Goal: Navigation & Orientation: Find specific page/section

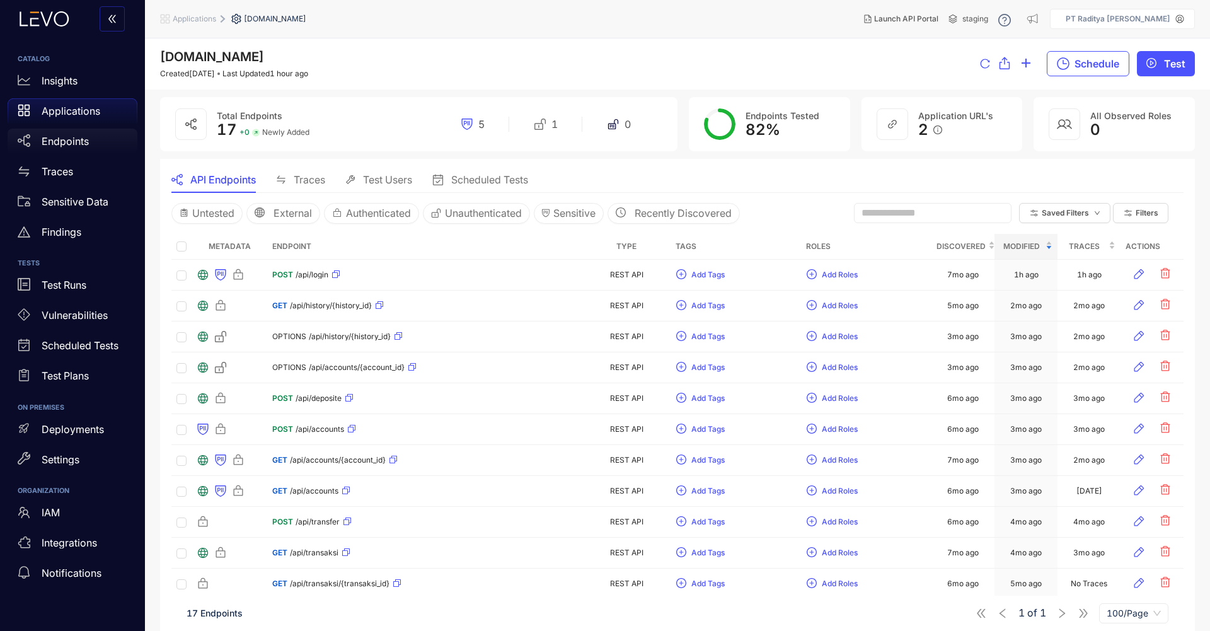
click at [90, 141] on div "Endpoints" at bounding box center [73, 141] width 130 height 25
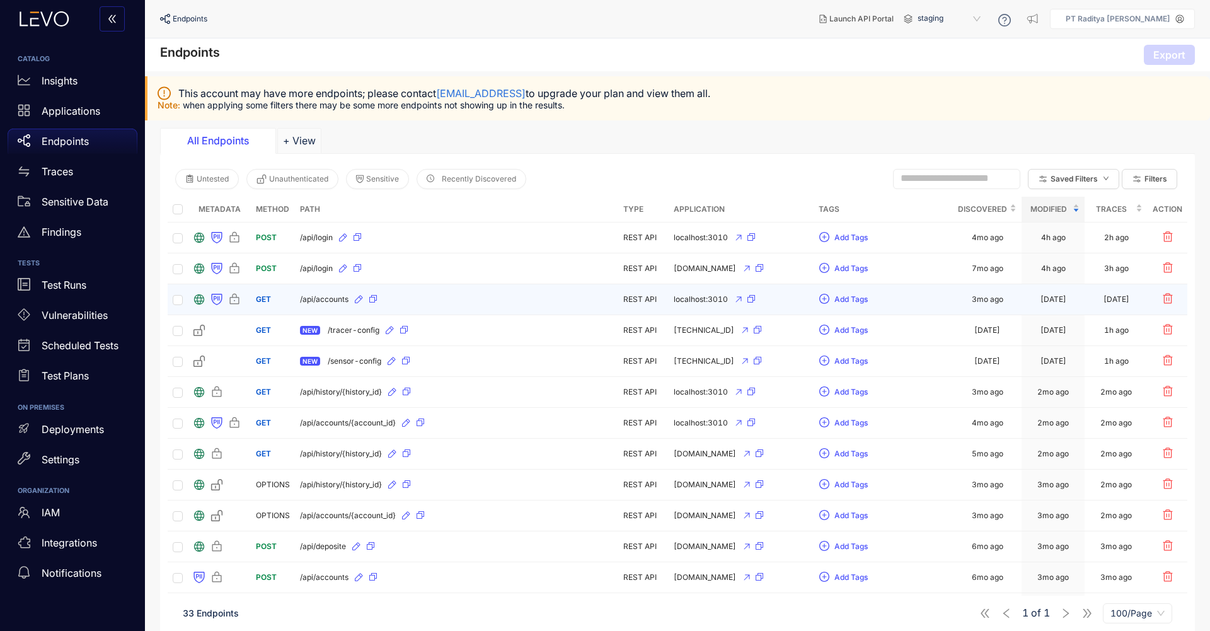
click at [514, 309] on td "/api/accounts" at bounding box center [456, 299] width 323 height 31
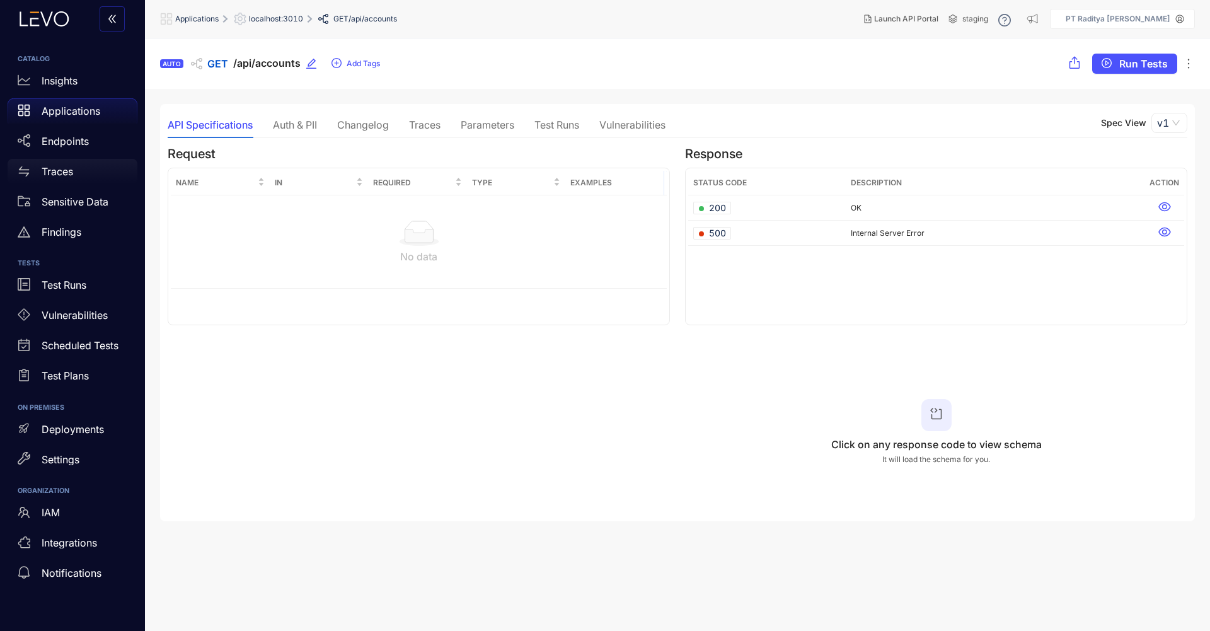
click at [91, 163] on div "Traces" at bounding box center [73, 171] width 130 height 25
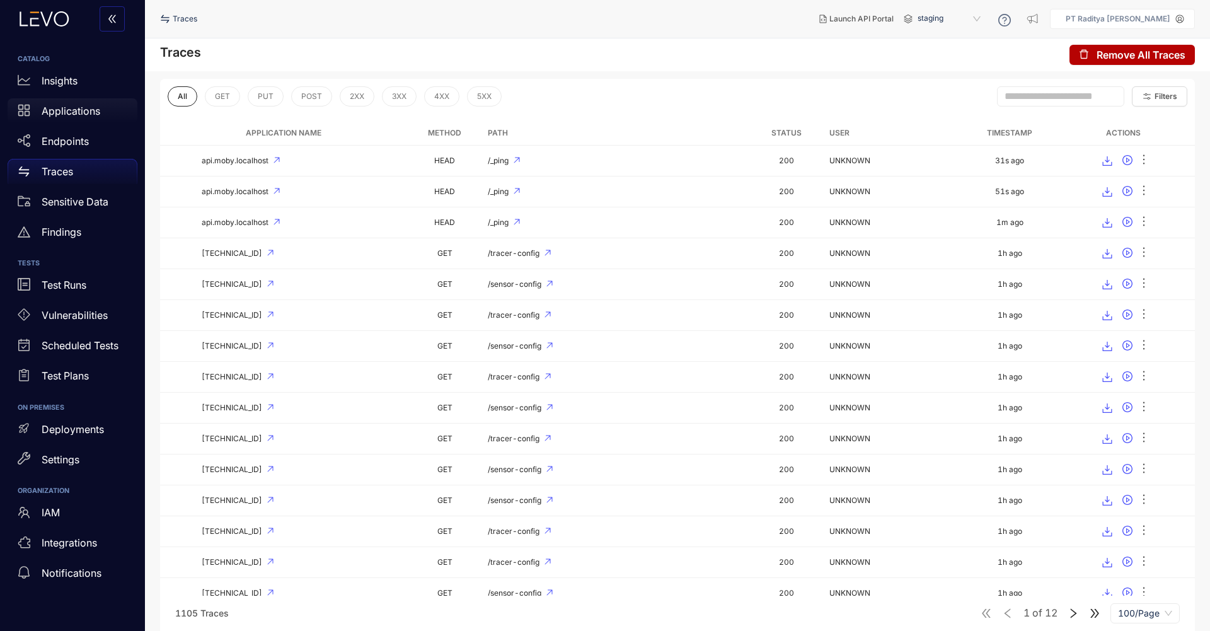
click at [79, 113] on p "Applications" at bounding box center [71, 110] width 59 height 11
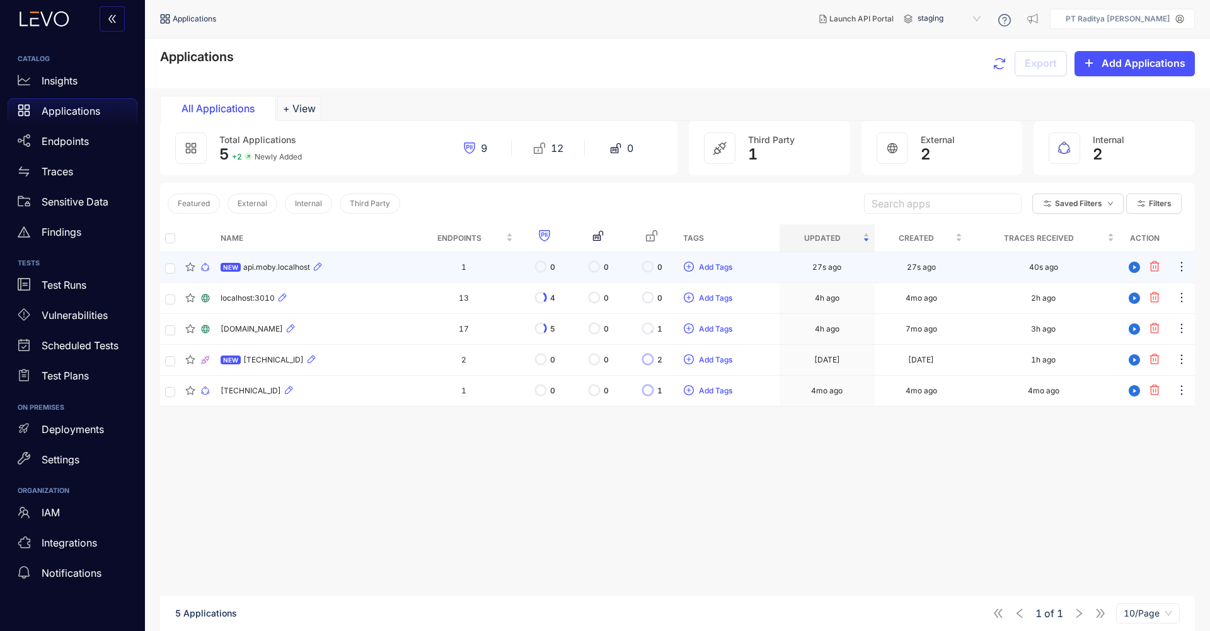
click at [372, 275] on td "NEW api.moby.localhost" at bounding box center [313, 267] width 194 height 31
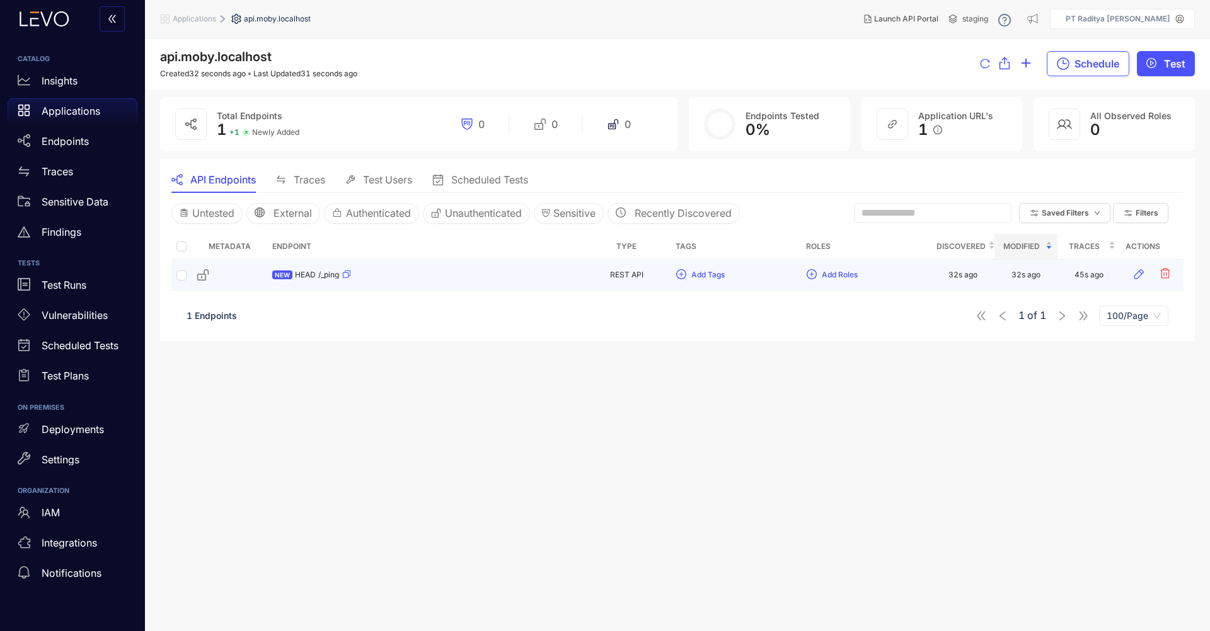
click at [396, 278] on div "NEW HEAD /_ping" at bounding box center [424, 275] width 305 height 20
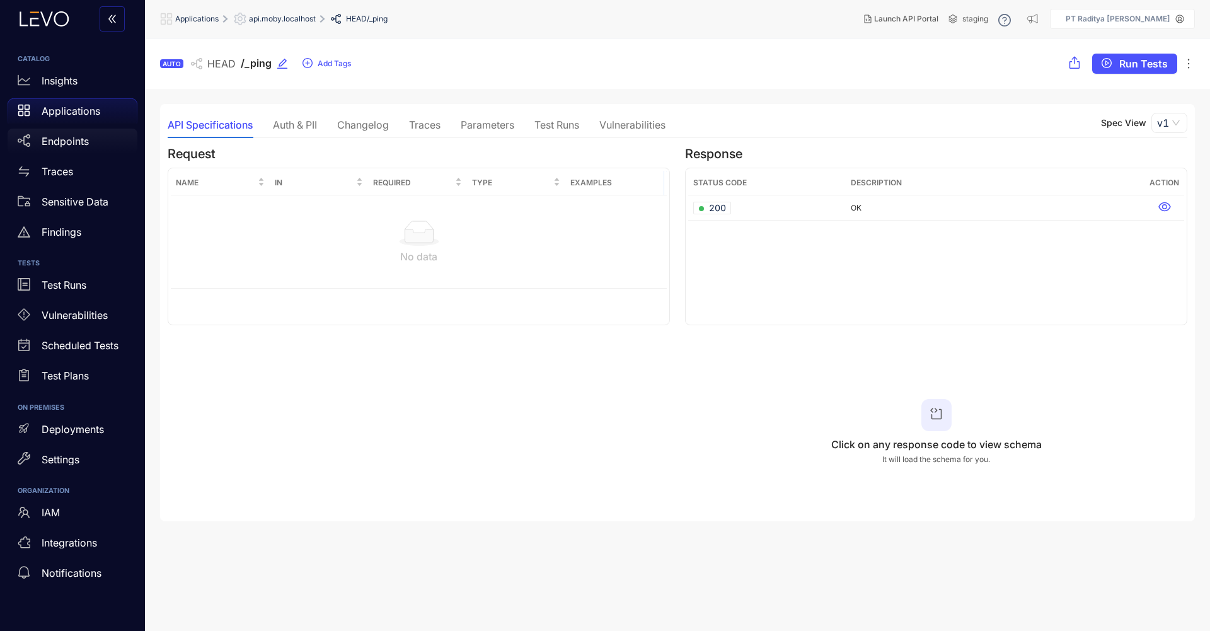
click at [95, 139] on div "Endpoints" at bounding box center [73, 141] width 130 height 25
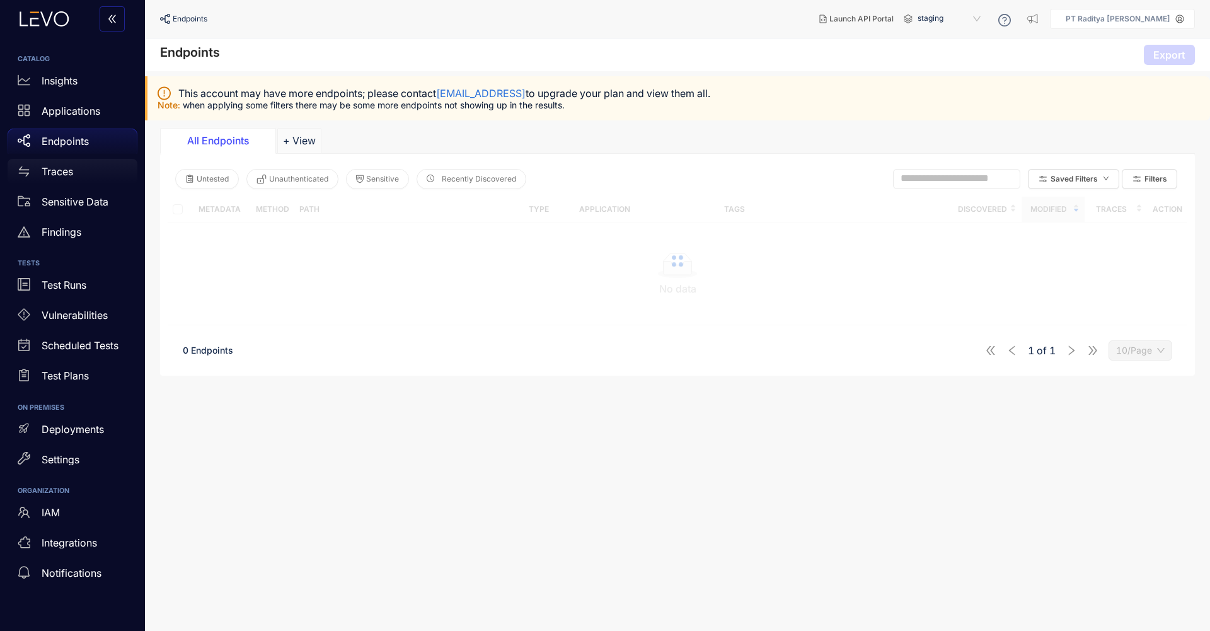
click at [89, 169] on div "Traces" at bounding box center [73, 171] width 130 height 25
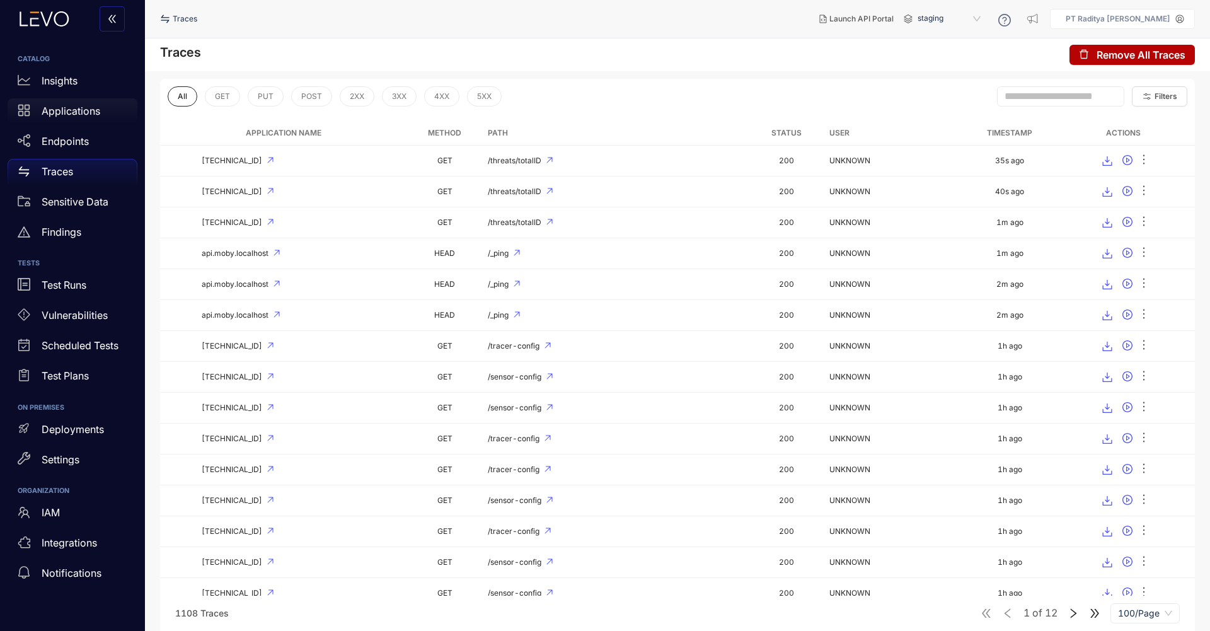
click at [77, 112] on p "Applications" at bounding box center [71, 110] width 59 height 11
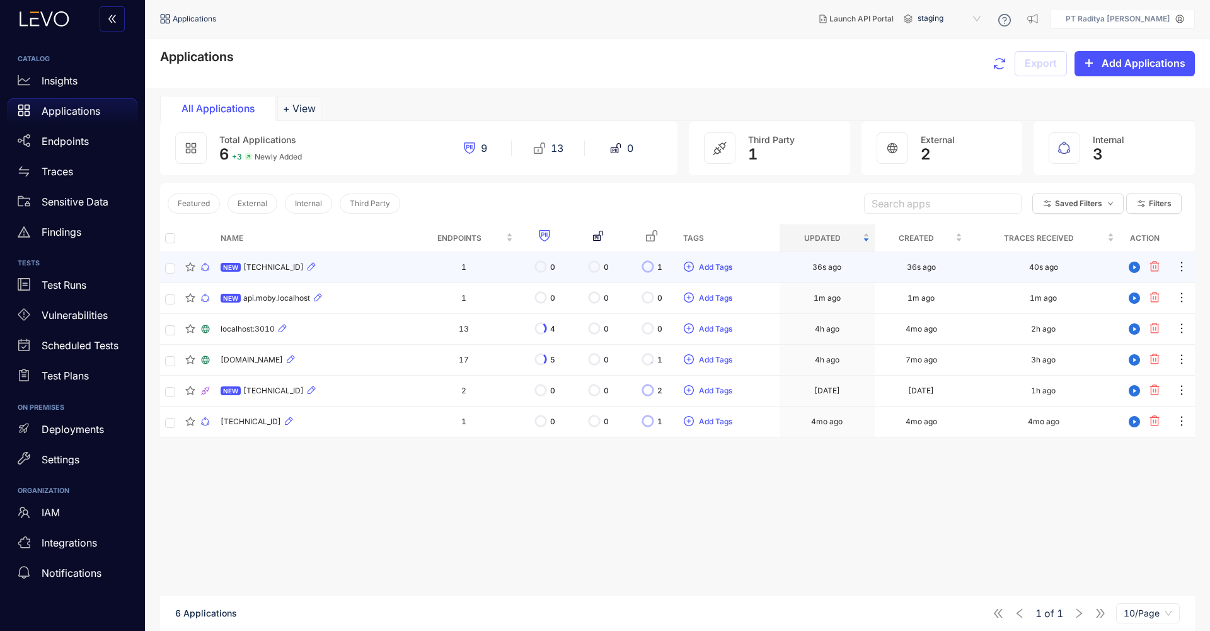
click at [410, 279] on td "NEW 192.168.200.27:3007" at bounding box center [313, 267] width 194 height 31
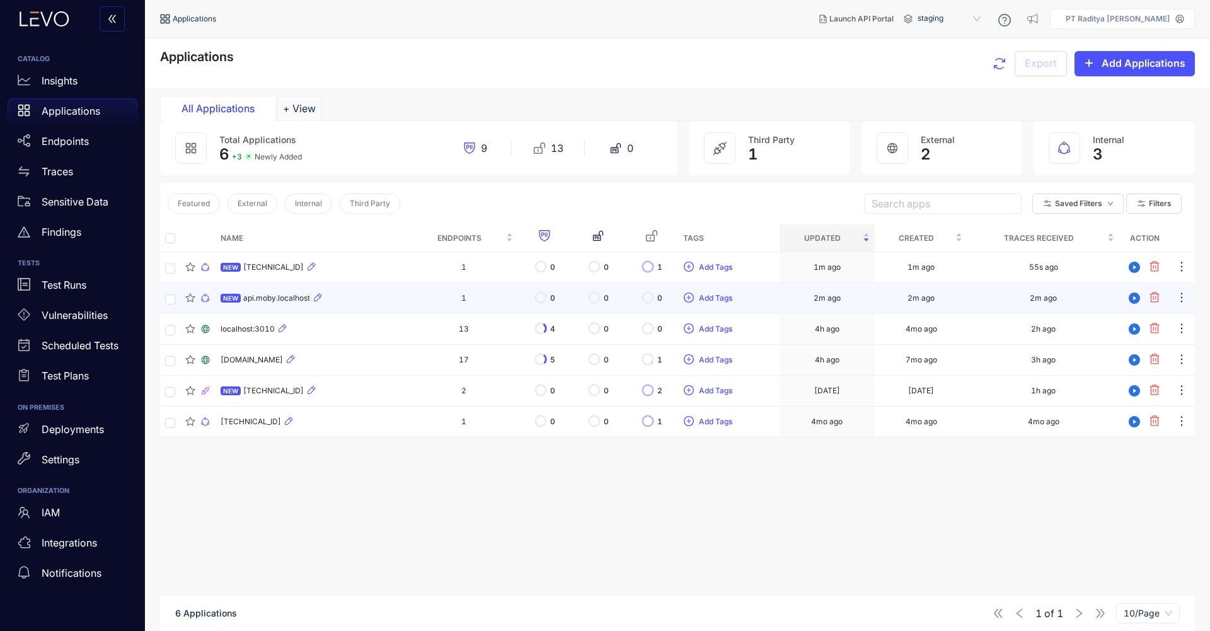
click at [381, 298] on div "NEW api.moby.localhost" at bounding box center [313, 298] width 184 height 15
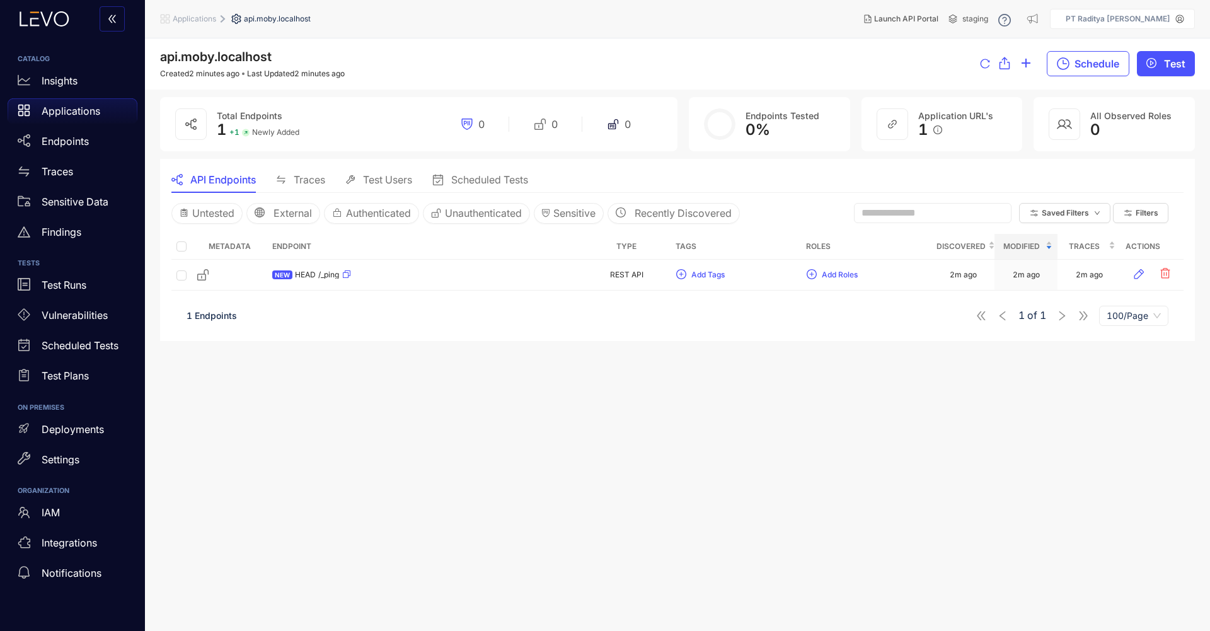
click at [82, 110] on p "Applications" at bounding box center [71, 110] width 59 height 11
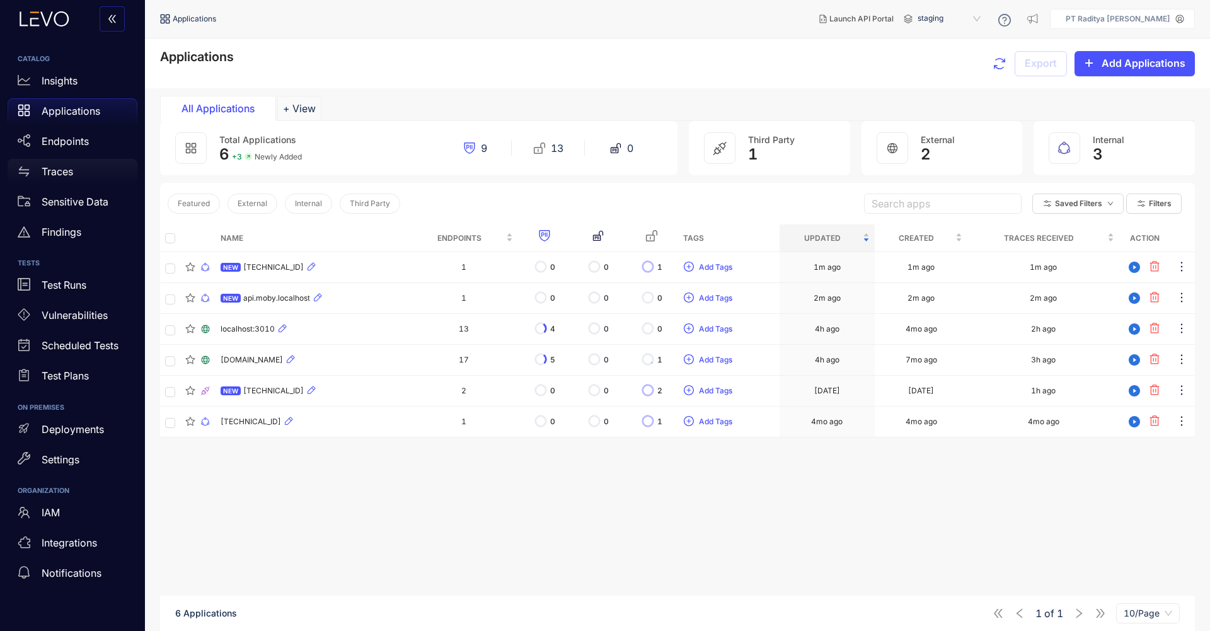
click at [91, 168] on div "Traces" at bounding box center [73, 171] width 130 height 25
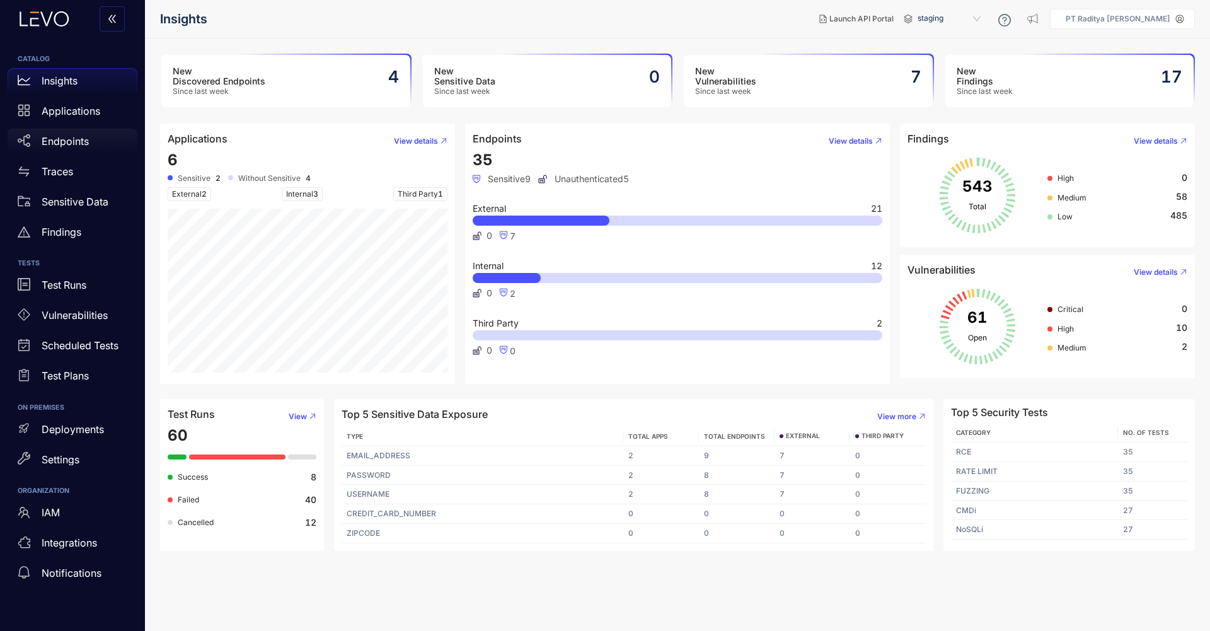
click at [95, 149] on div "Endpoints" at bounding box center [73, 141] width 130 height 25
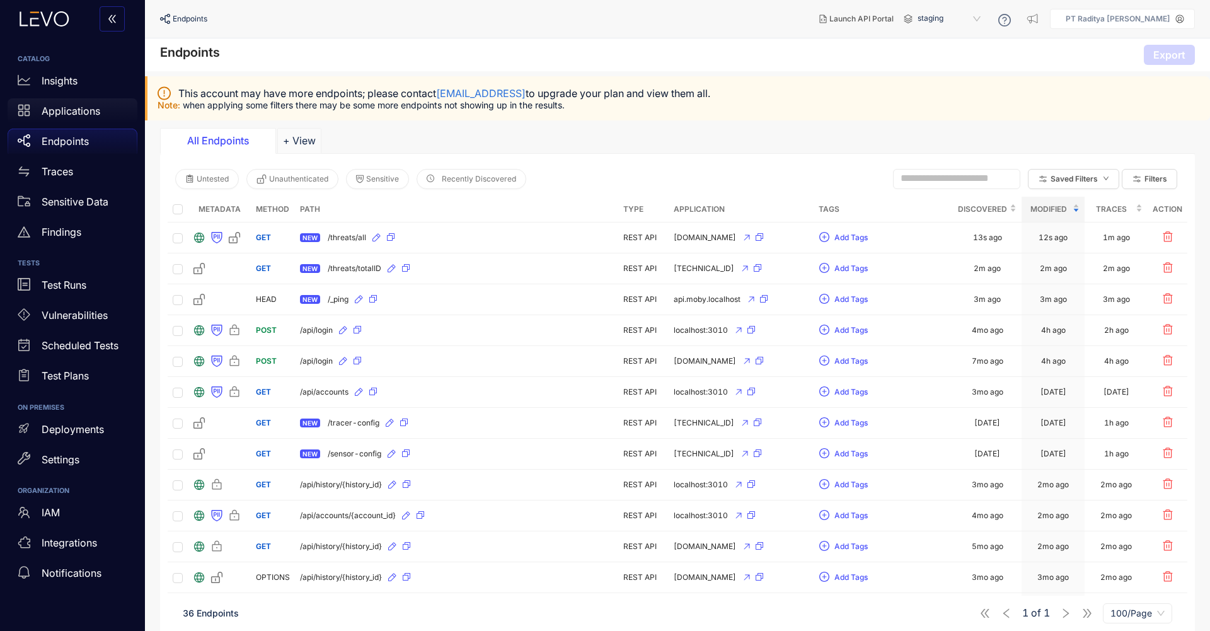
click at [96, 120] on div "Applications" at bounding box center [73, 110] width 130 height 25
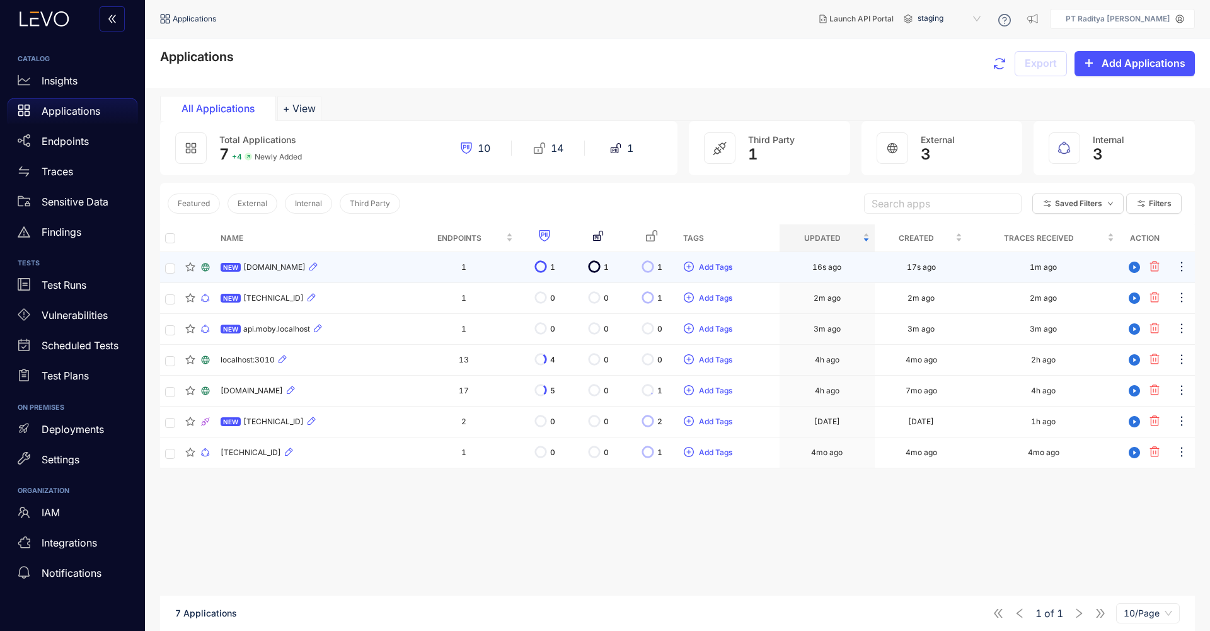
click at [360, 272] on div "NEW brgf.rml.co.id" at bounding box center [313, 267] width 184 height 15
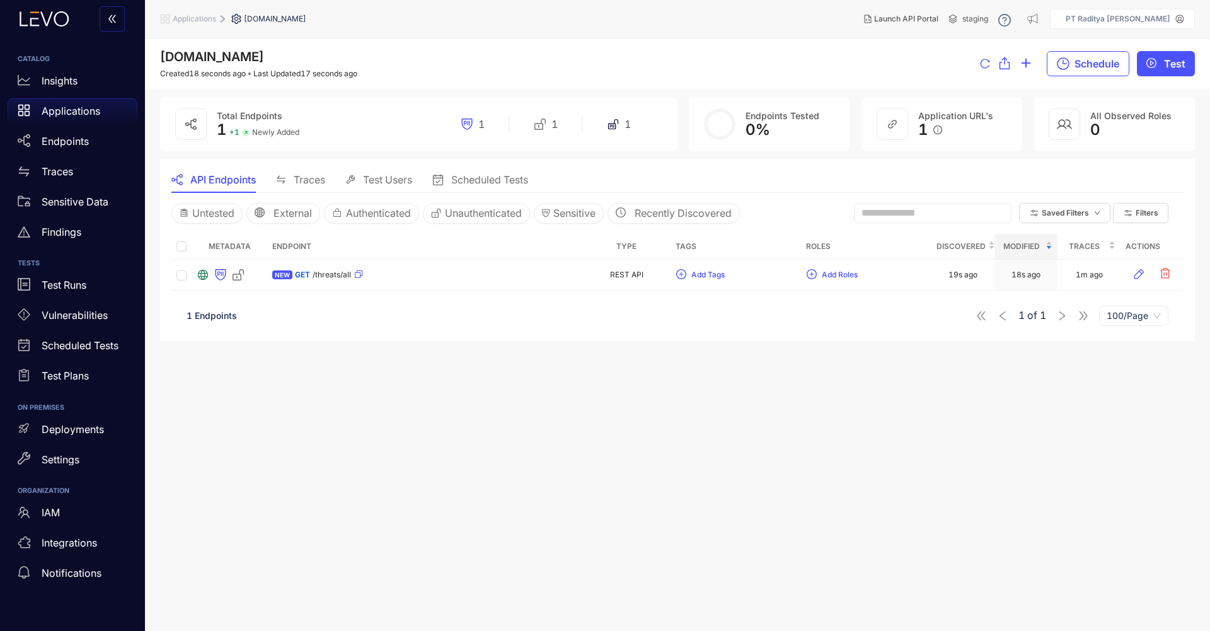
click at [98, 116] on p "Applications" at bounding box center [71, 110] width 59 height 11
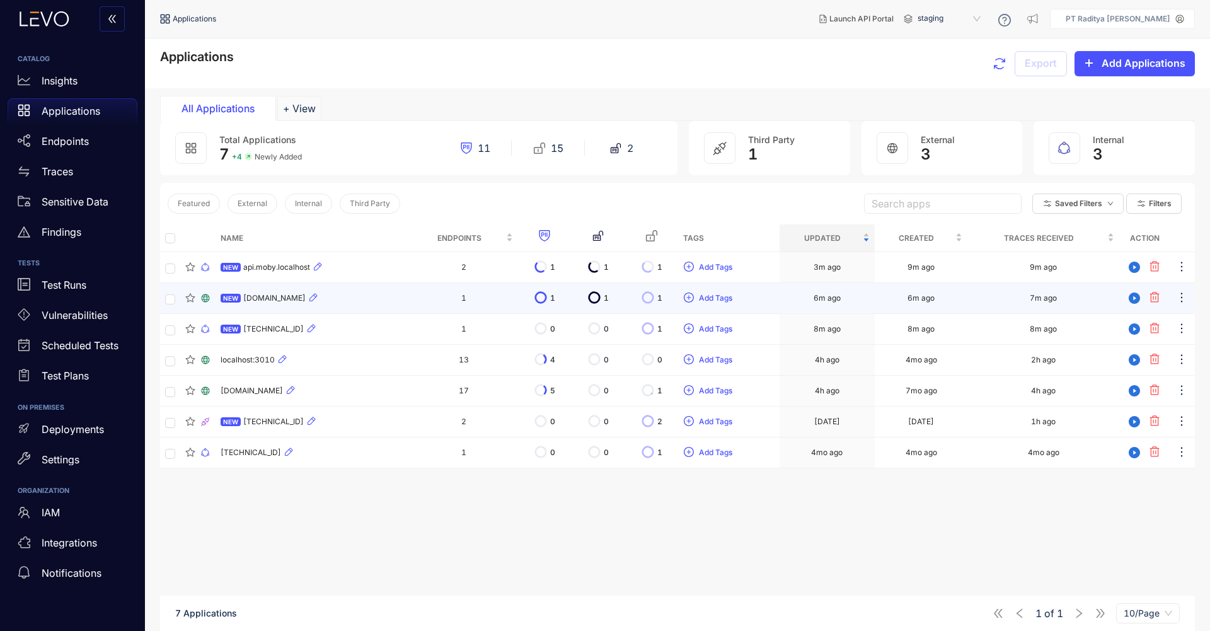
click at [374, 297] on div "NEW brgf.rml.co.id" at bounding box center [313, 298] width 184 height 15
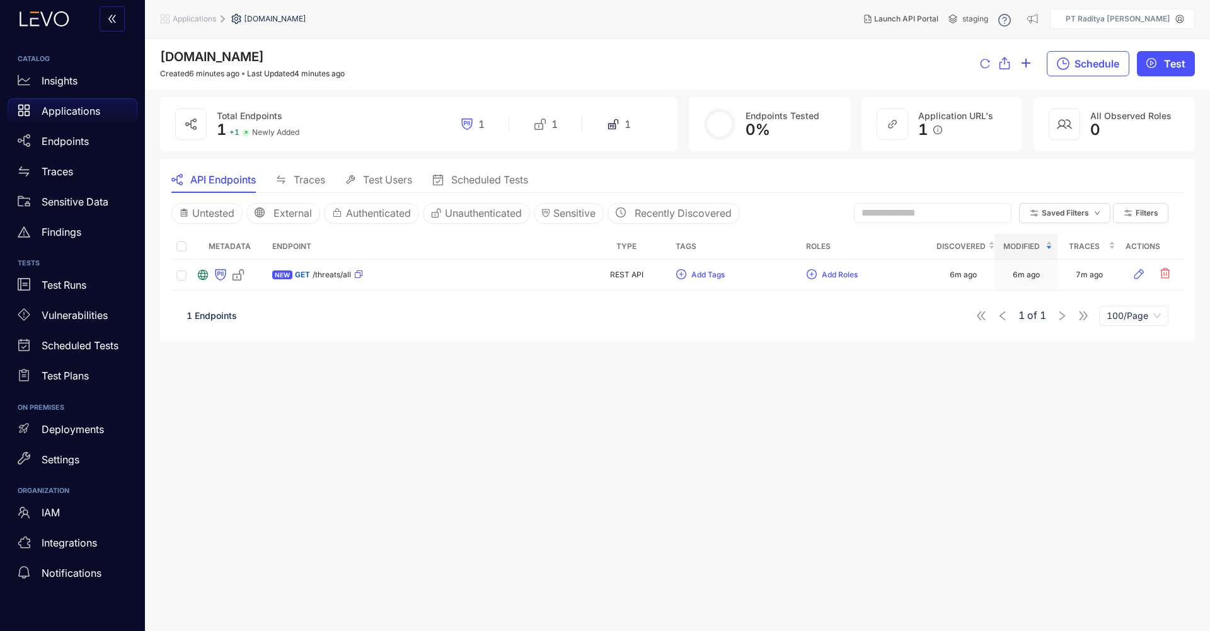
click at [72, 109] on p "Applications" at bounding box center [71, 110] width 59 height 11
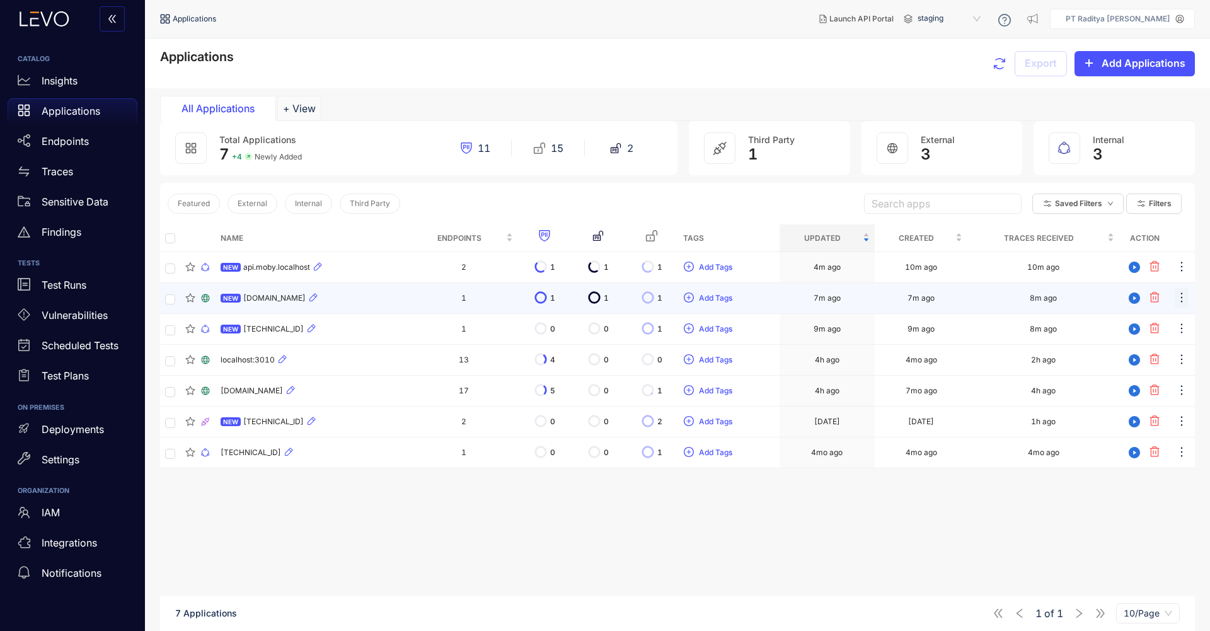
click at [1180, 298] on icon "ellipsis" at bounding box center [1181, 297] width 13 height 13
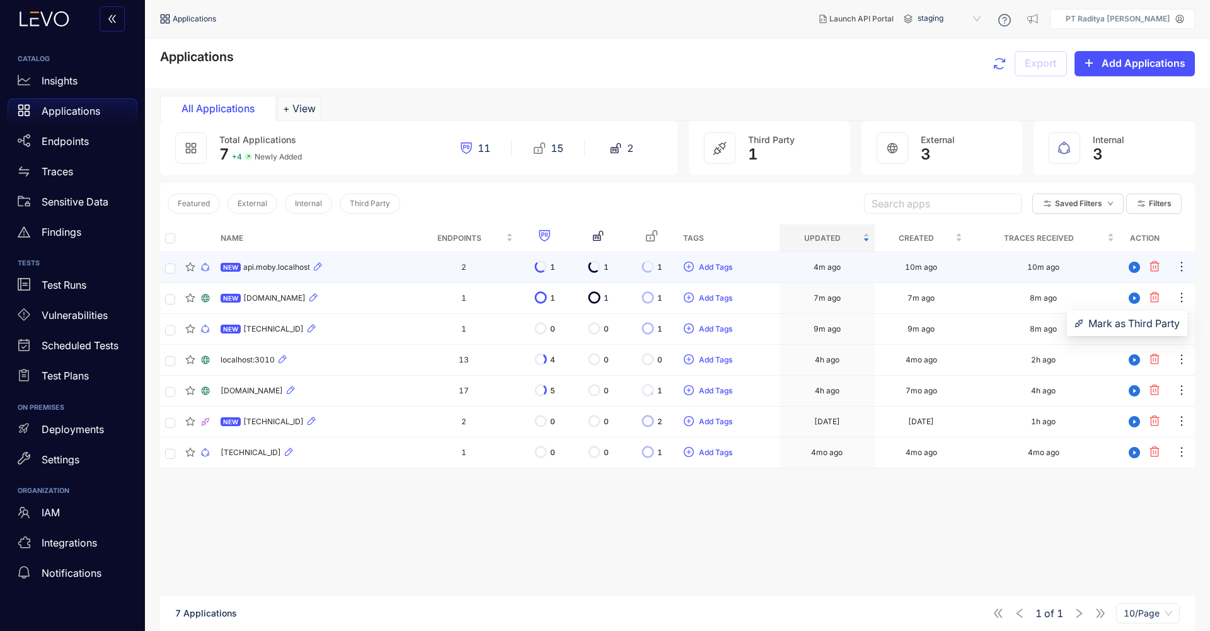
click at [1158, 268] on icon "button" at bounding box center [1154, 266] width 9 height 10
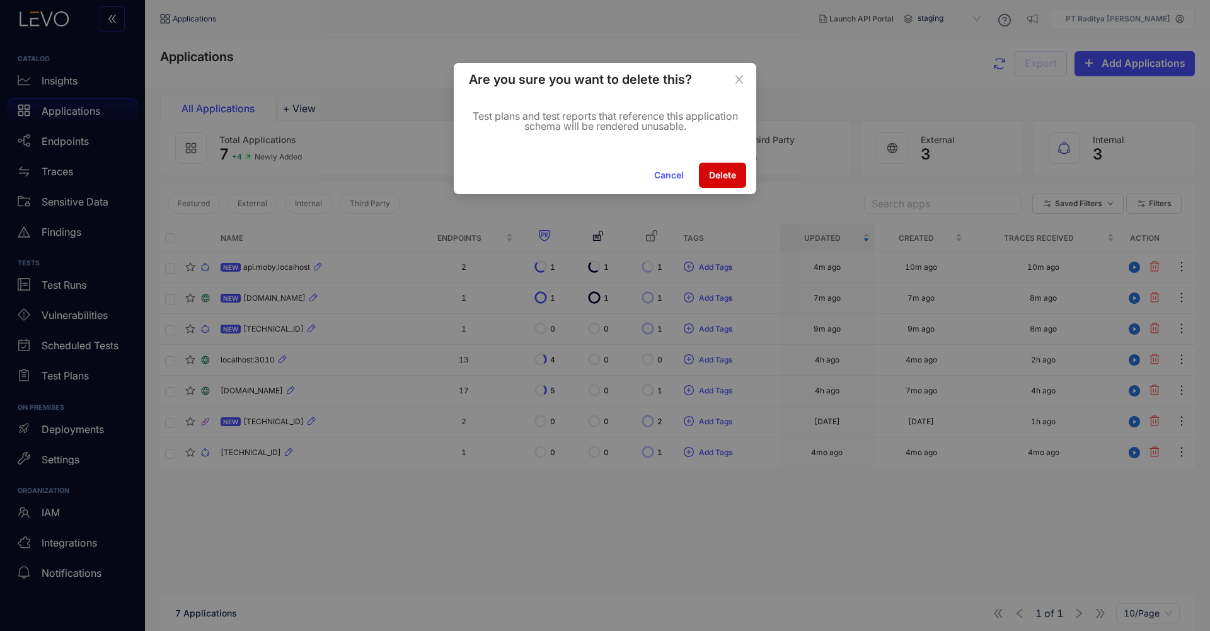
click at [712, 173] on span "Delete" at bounding box center [722, 175] width 27 height 10
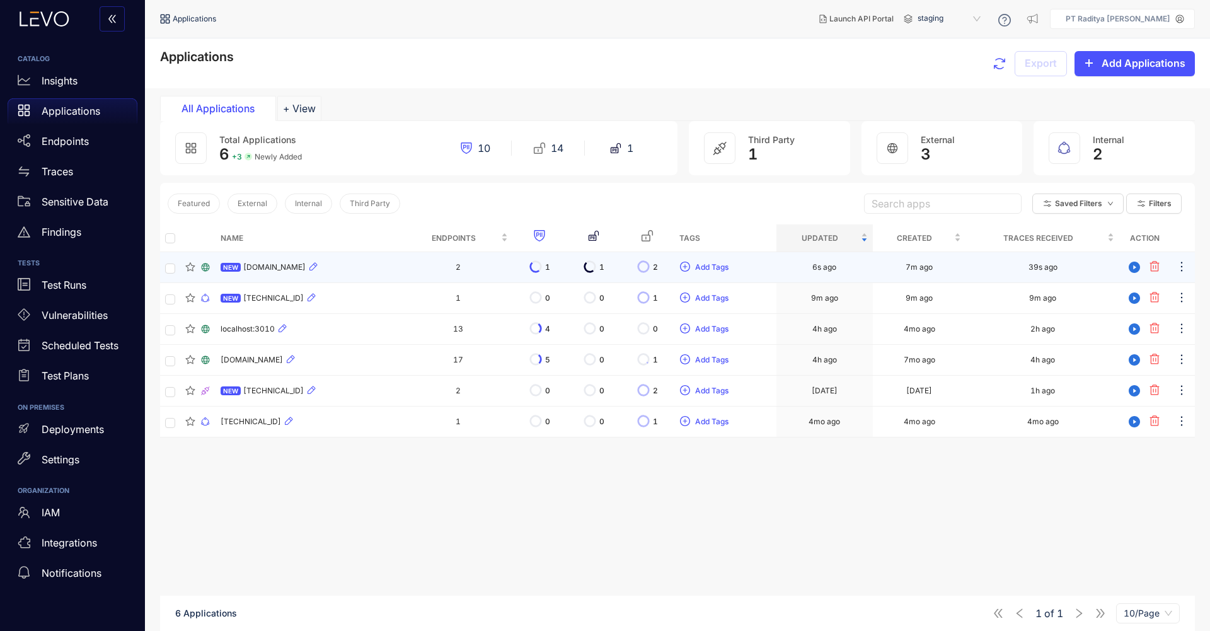
click at [376, 274] on div "NEW [DOMAIN_NAME]" at bounding box center [310, 267] width 178 height 15
click at [1155, 267] on icon "button" at bounding box center [1155, 266] width 10 height 11
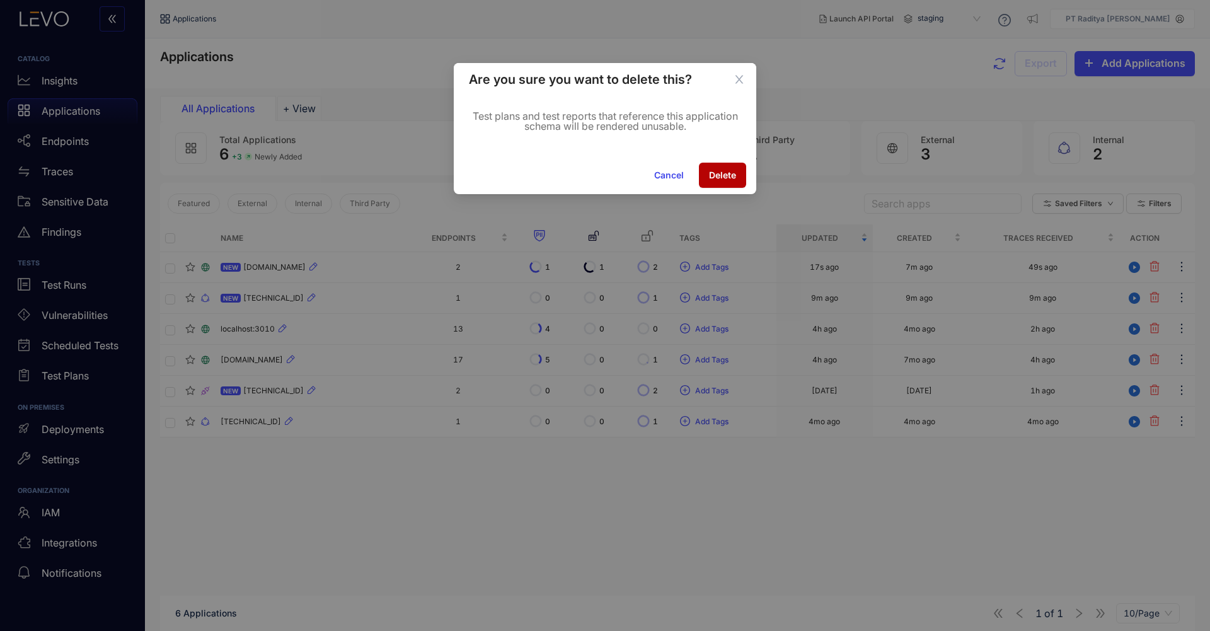
click at [676, 171] on span "Cancel" at bounding box center [669, 175] width 30 height 10
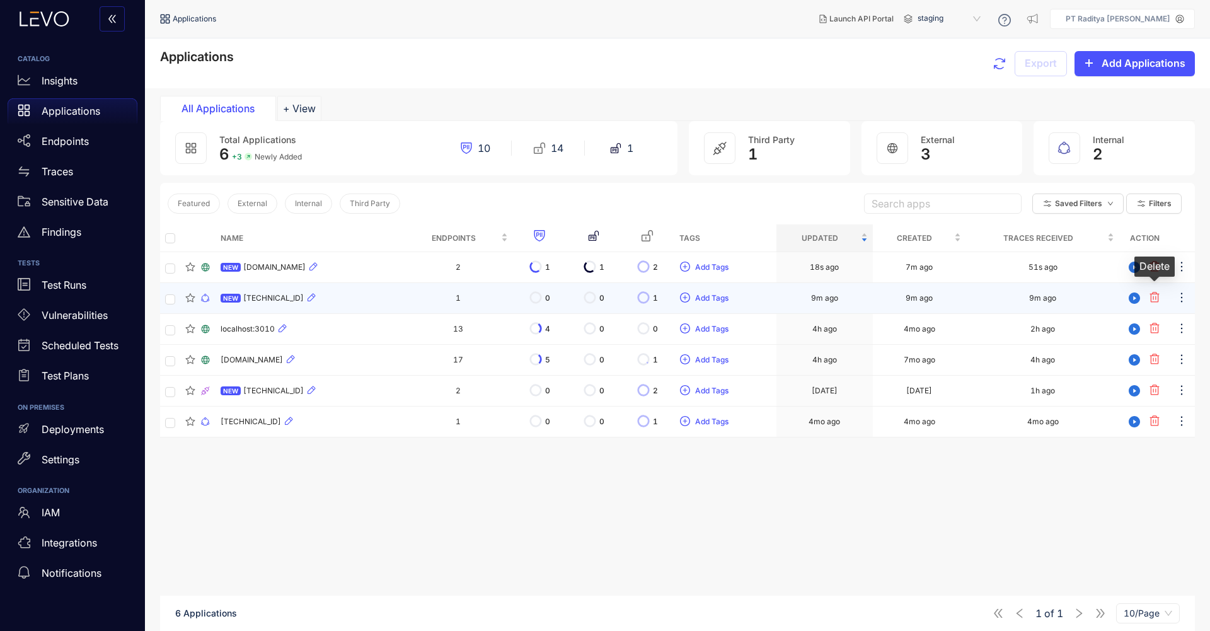
click at [1158, 294] on icon "button" at bounding box center [1154, 297] width 9 height 10
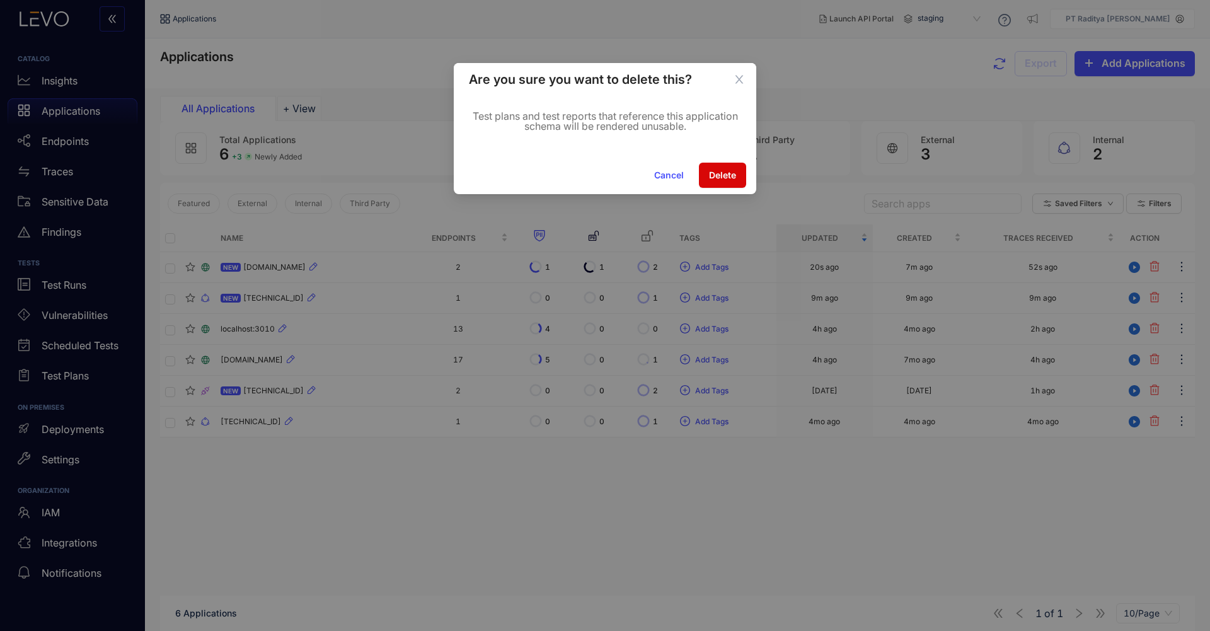
click at [718, 176] on span "Delete" at bounding box center [722, 175] width 27 height 10
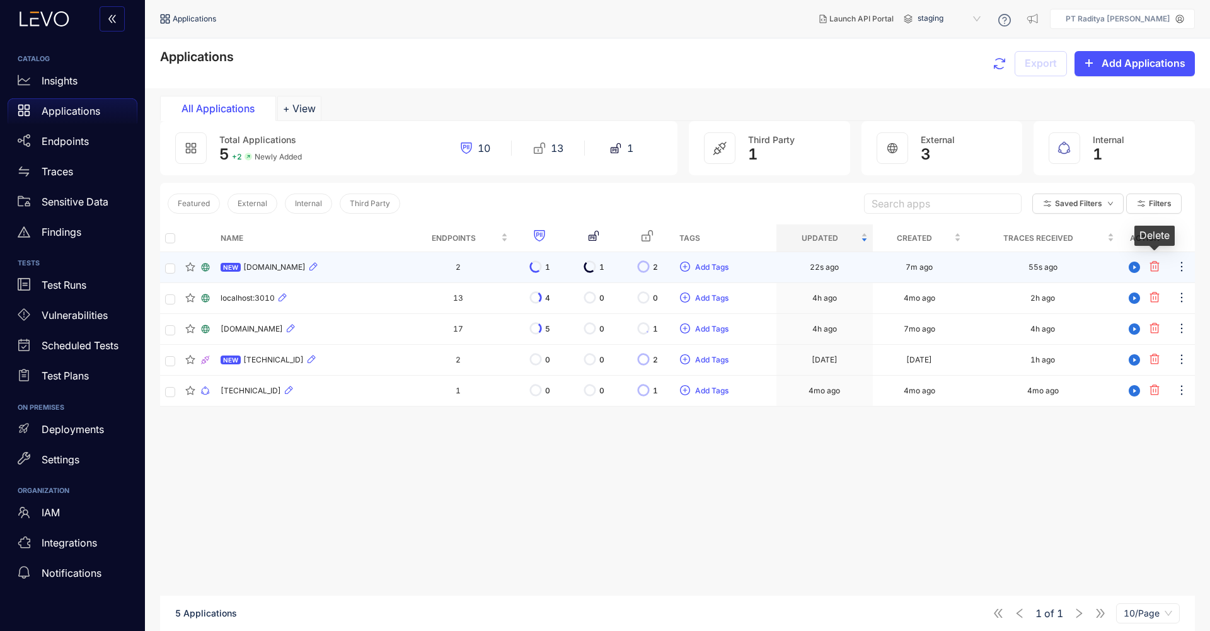
click at [1154, 270] on icon "button" at bounding box center [1155, 266] width 10 height 11
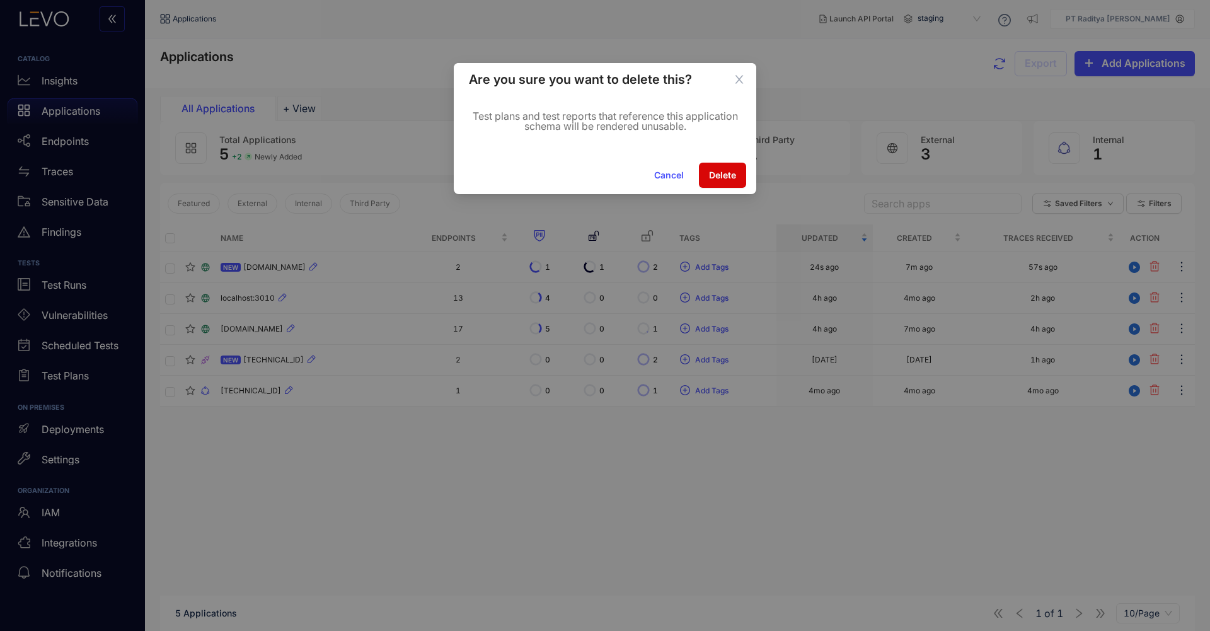
click at [720, 167] on button "Delete" at bounding box center [722, 175] width 47 height 25
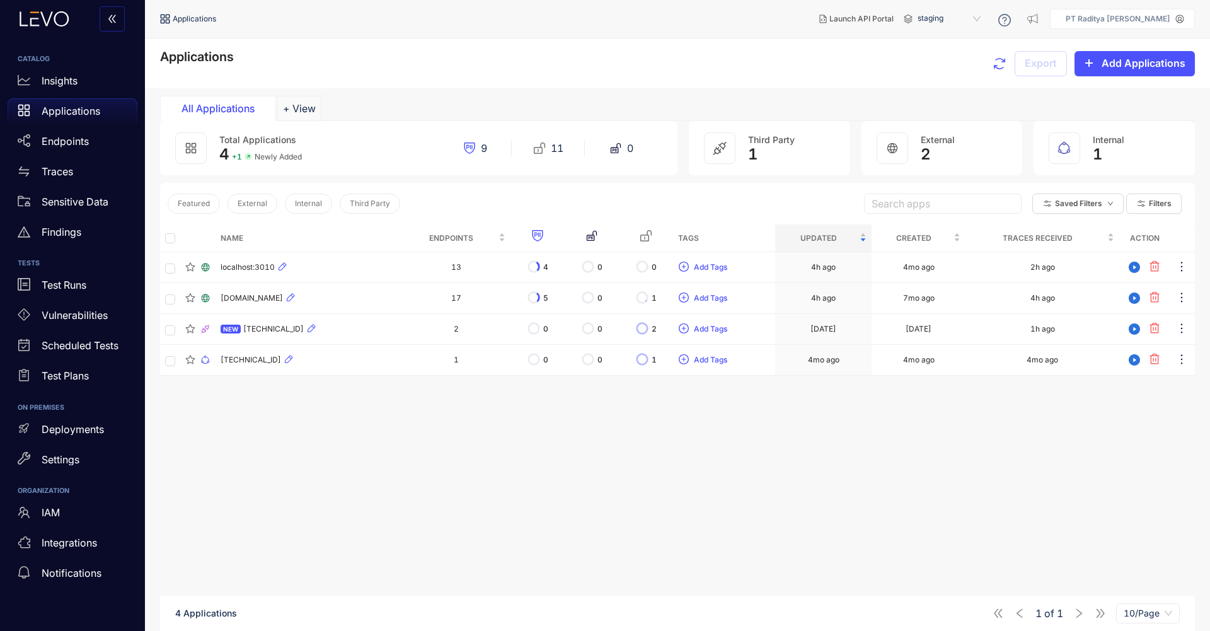
click at [716, 148] on icon at bounding box center [719, 148] width 13 height 13
click at [72, 171] on p "Traces" at bounding box center [58, 171] width 32 height 11
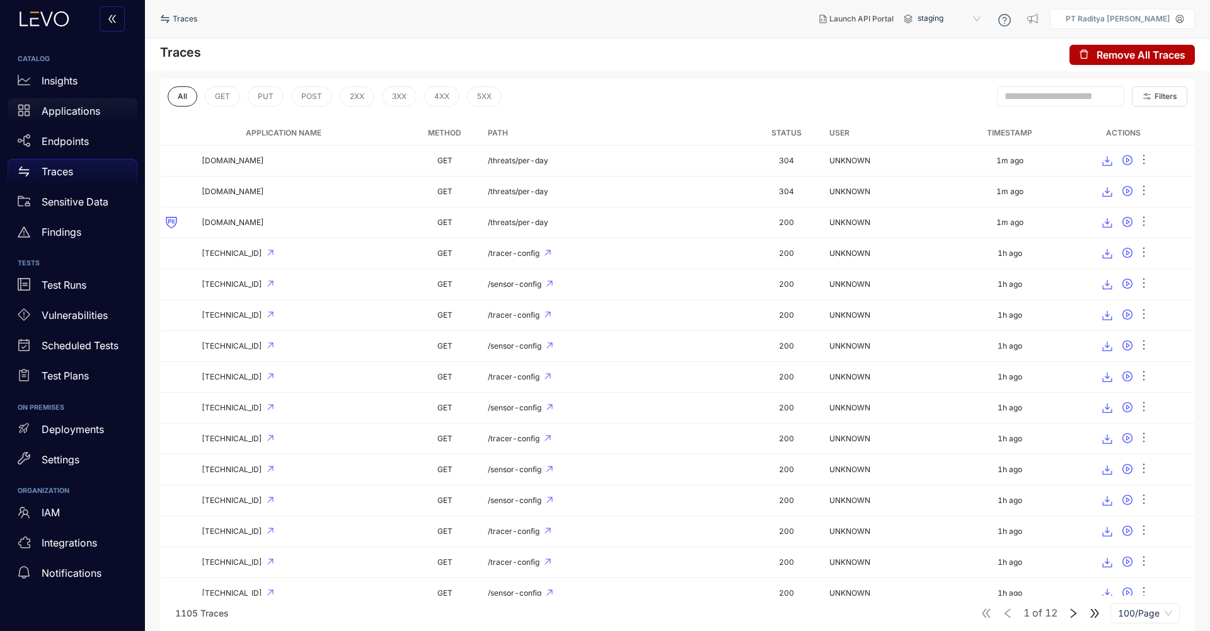
click at [93, 117] on p "Applications" at bounding box center [71, 110] width 59 height 11
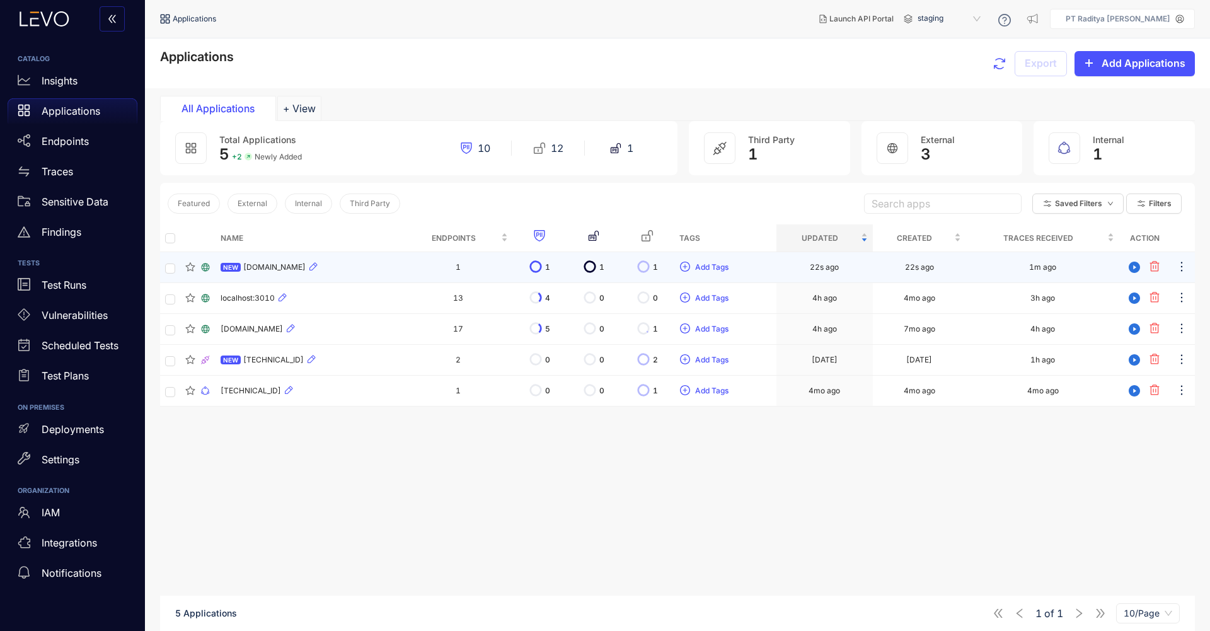
click at [335, 265] on div "NEW [DOMAIN_NAME]" at bounding box center [310, 267] width 178 height 15
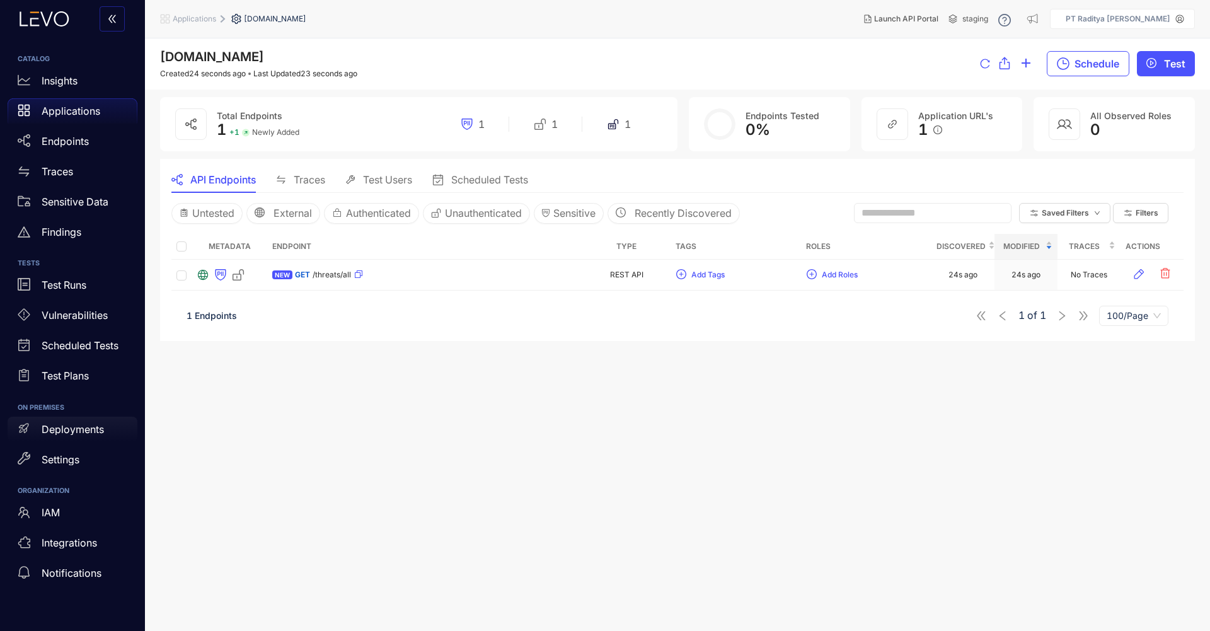
click at [64, 437] on div "Deployments" at bounding box center [73, 429] width 130 height 25
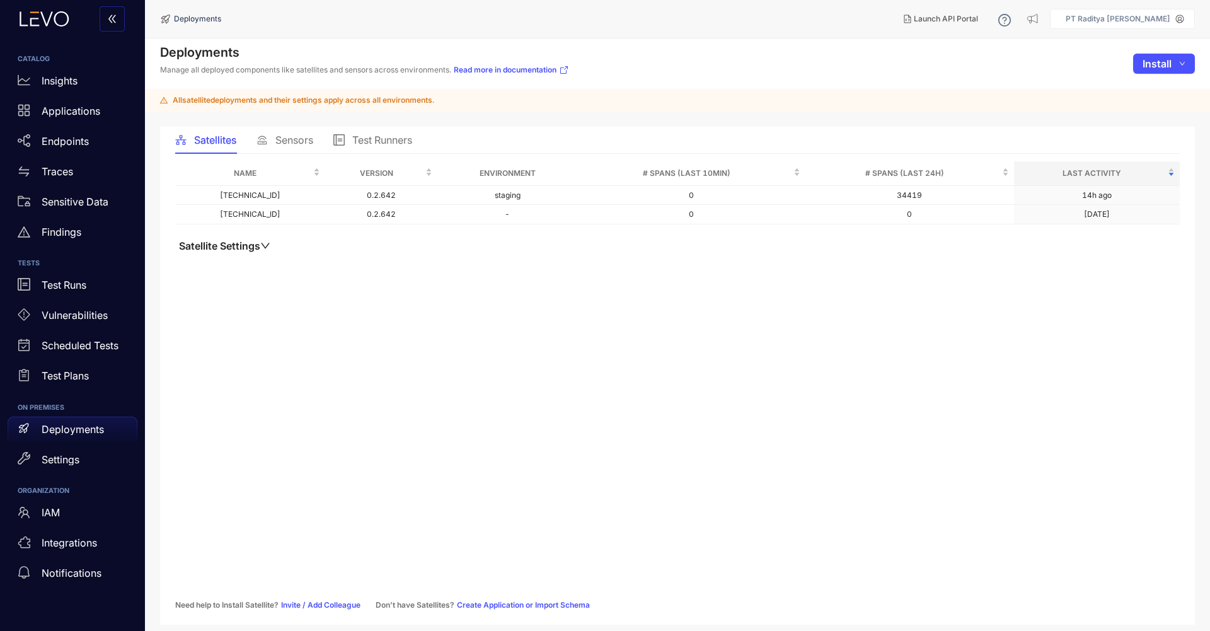
click at [292, 134] on span "Sensors" at bounding box center [294, 139] width 38 height 11
